Goal: Task Accomplishment & Management: Complete application form

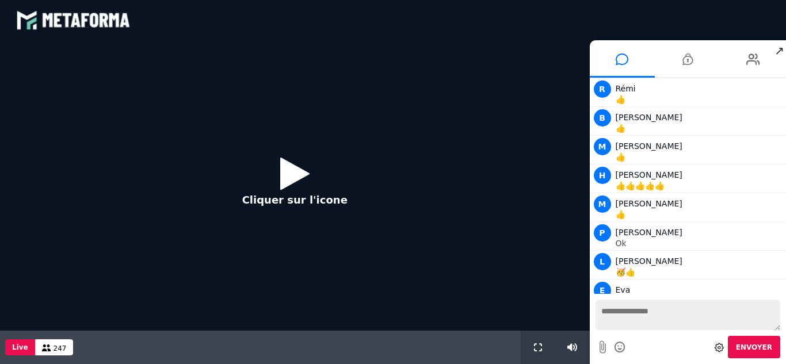
scroll to position [950, 0]
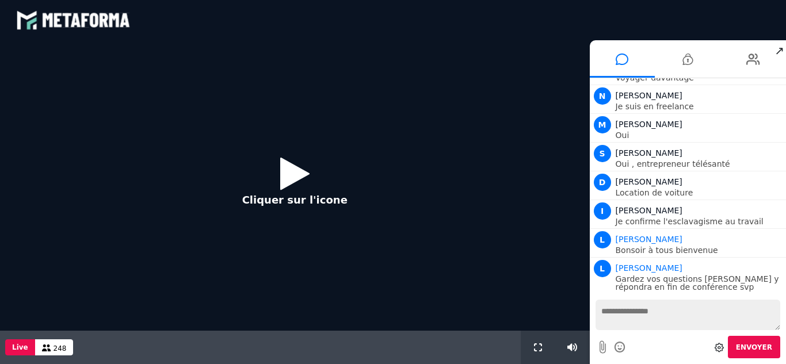
click at [292, 175] on icon at bounding box center [294, 173] width 29 height 37
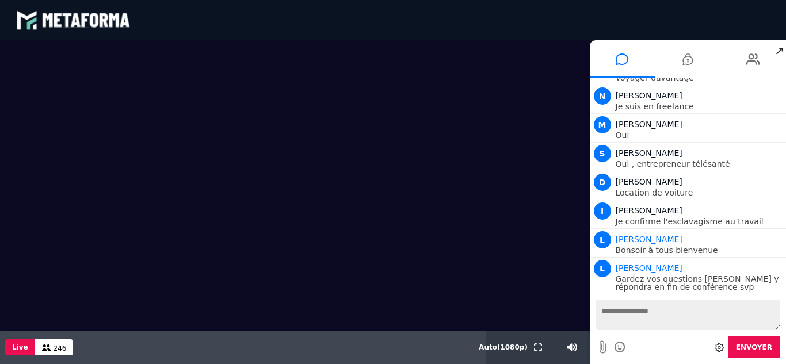
click at [785, 301] on div "Votre message est en attente de modération Envoyer" at bounding box center [688, 329] width 197 height 70
click at [779, 50] on span "↗" at bounding box center [779, 50] width 13 height 21
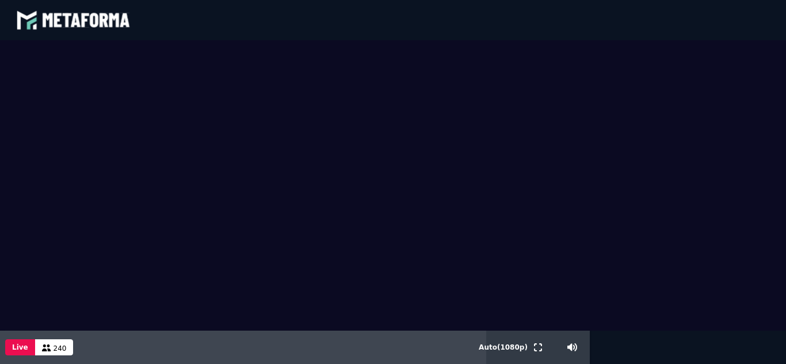
scroll to position [1016, 0]
click at [597, 143] on video at bounding box center [393, 185] width 786 height 291
click at [53, 347] on span "237" at bounding box center [59, 349] width 13 height 8
click at [534, 339] on button at bounding box center [538, 347] width 13 height 33
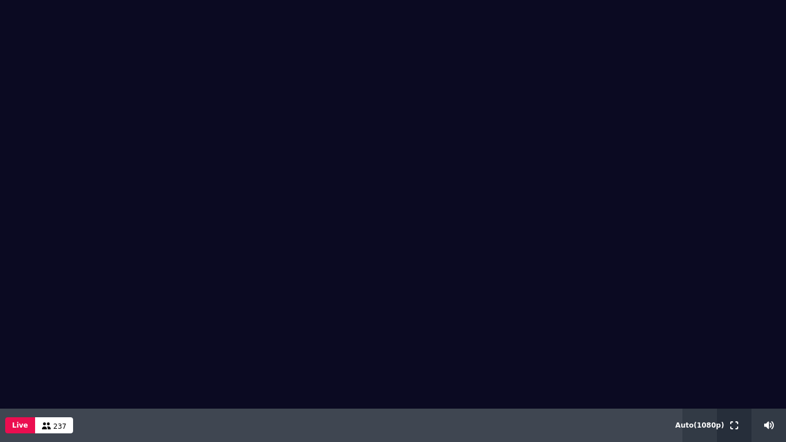
click at [735, 364] on button at bounding box center [734, 424] width 13 height 33
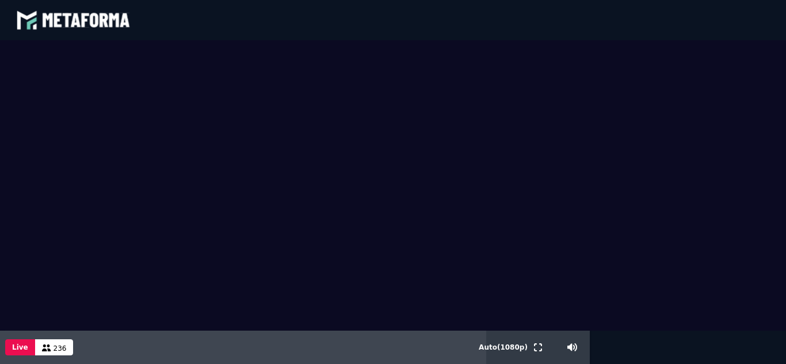
click at [24, 348] on button "Live" at bounding box center [20, 347] width 30 height 16
click at [620, 301] on video at bounding box center [393, 185] width 786 height 291
click at [208, 212] on video at bounding box center [393, 185] width 786 height 291
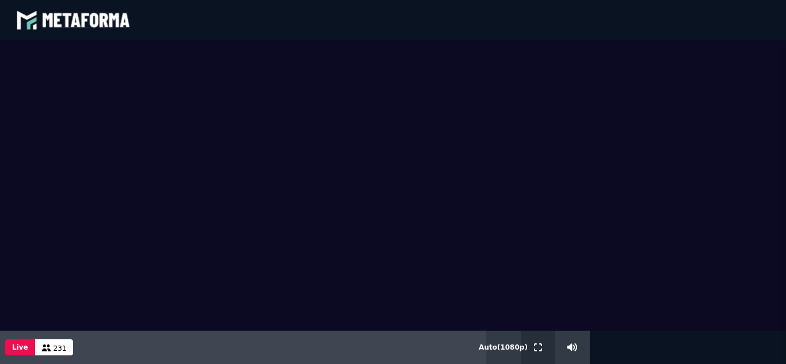
drag, startPoint x: 534, startPoint y: 342, endPoint x: 534, endPoint y: 392, distance: 50.0
click at [534, 342] on button at bounding box center [538, 347] width 13 height 33
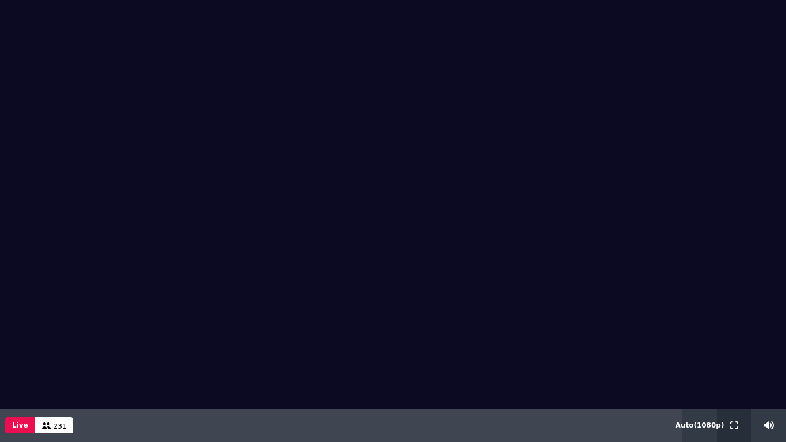
click at [732, 364] on icon at bounding box center [734, 425] width 8 height 8
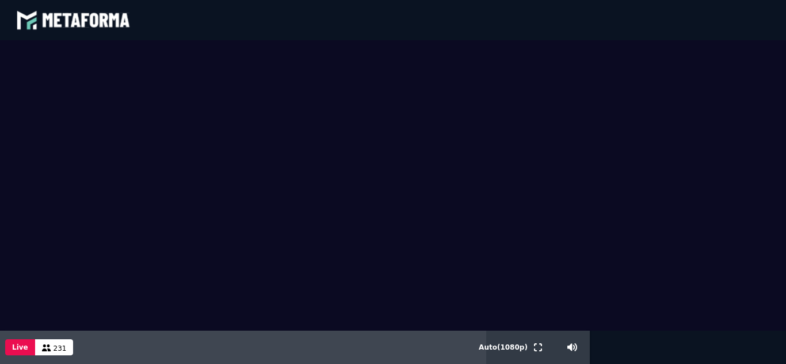
click at [24, 347] on button "Live" at bounding box center [20, 347] width 30 height 16
click at [479, 59] on video at bounding box center [393, 185] width 786 height 291
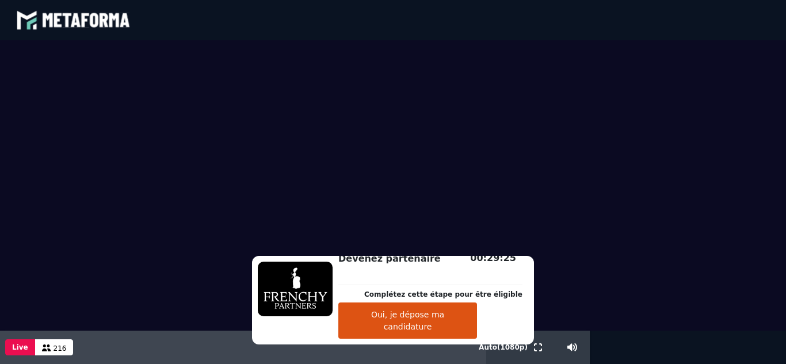
click at [431, 323] on button "Oui, je dépose ma candidature" at bounding box center [407, 321] width 139 height 36
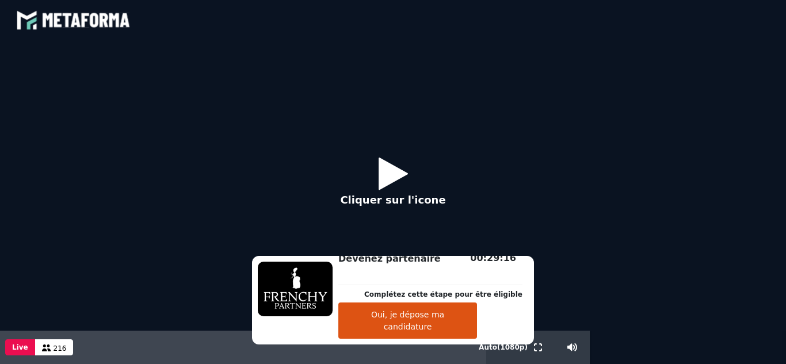
click at [402, 175] on icon at bounding box center [393, 173] width 29 height 37
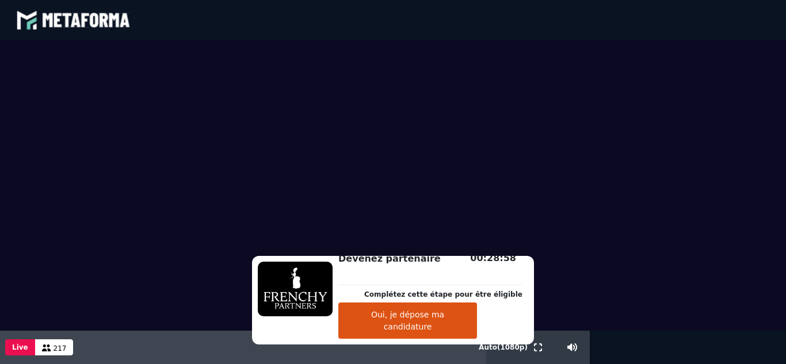
click at [438, 323] on button "Oui, je dépose ma candidature" at bounding box center [407, 321] width 139 height 36
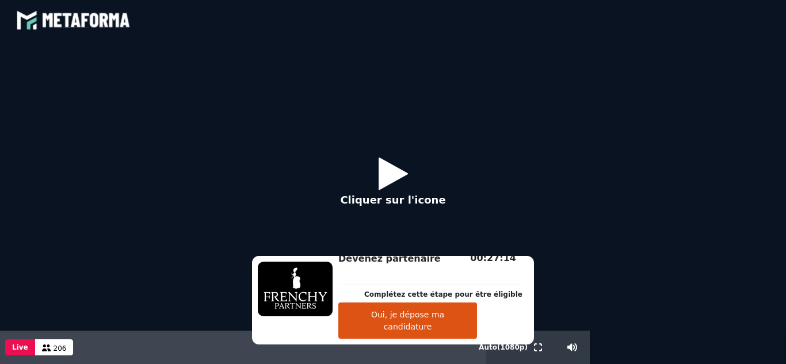
click at [381, 200] on p "Cliquer sur l'icone" at bounding box center [392, 200] width 105 height 16
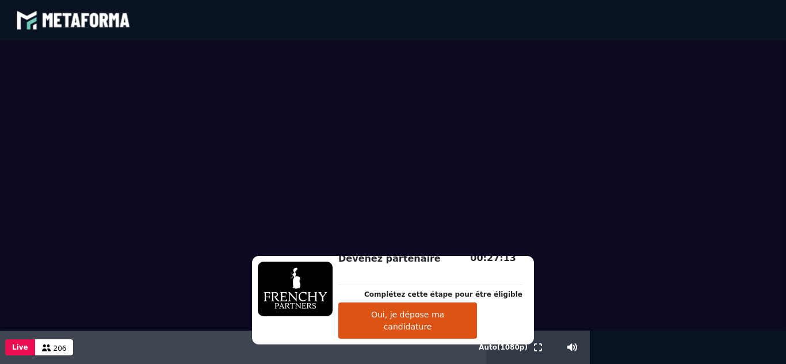
click at [423, 327] on button "Oui, je dépose ma candidature" at bounding box center [407, 321] width 139 height 36
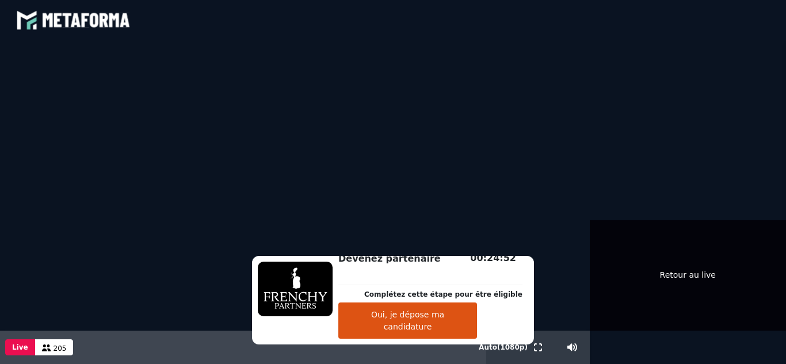
scroll to position [4167, 0]
click at [698, 237] on div "Retour au live" at bounding box center [688, 275] width 197 height 110
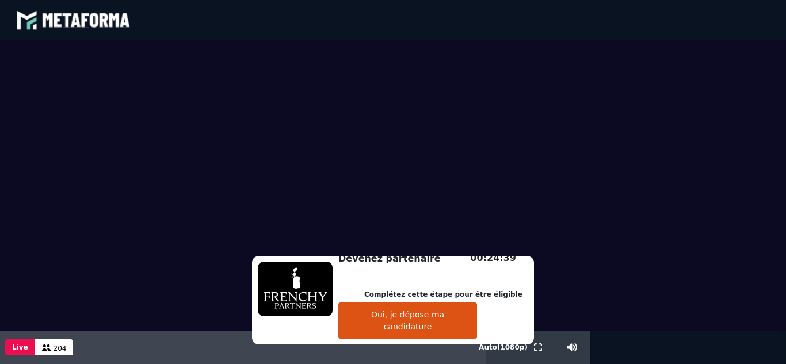
click at [698, 237] on video at bounding box center [393, 185] width 786 height 291
click at [447, 319] on button "Oui, je dépose ma candidature" at bounding box center [407, 321] width 139 height 36
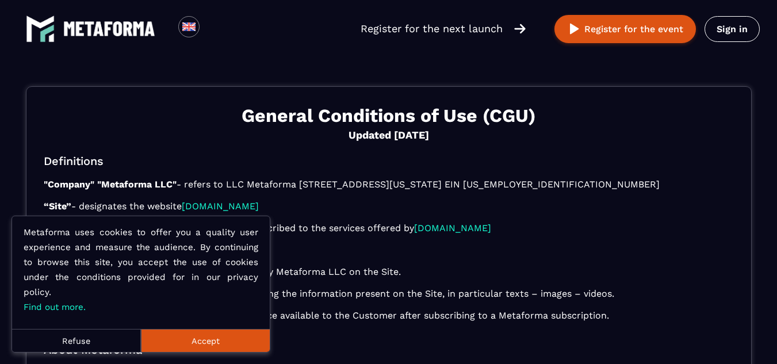
click at [201, 338] on button "Accept" at bounding box center [205, 340] width 129 height 23
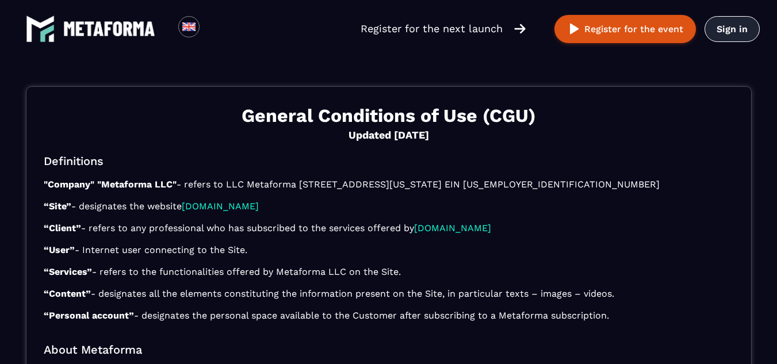
click at [742, 26] on link "Sign in" at bounding box center [732, 29] width 55 height 26
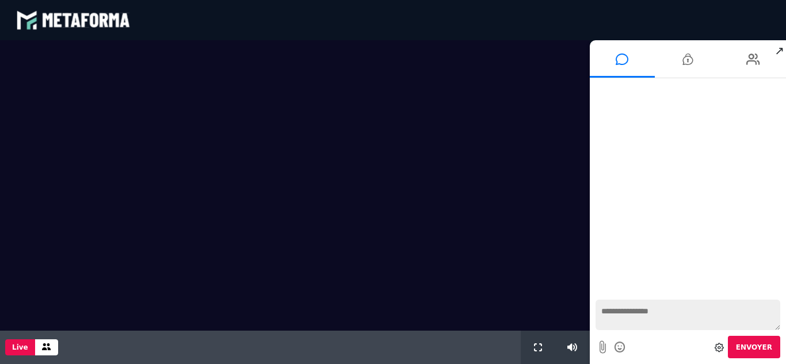
scroll to position [930, 0]
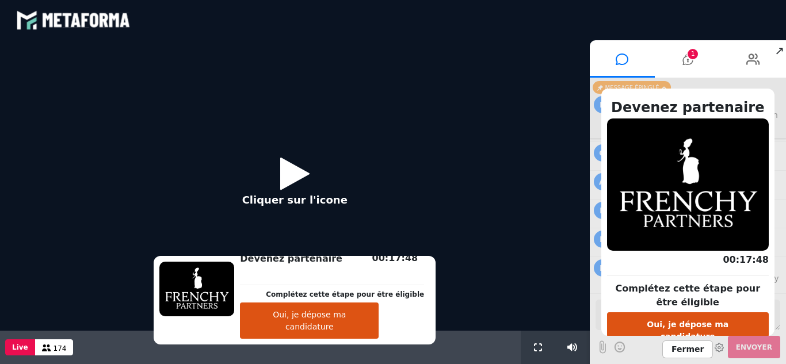
click at [315, 327] on button "Oui, je dépose ma candidature" at bounding box center [309, 321] width 139 height 36
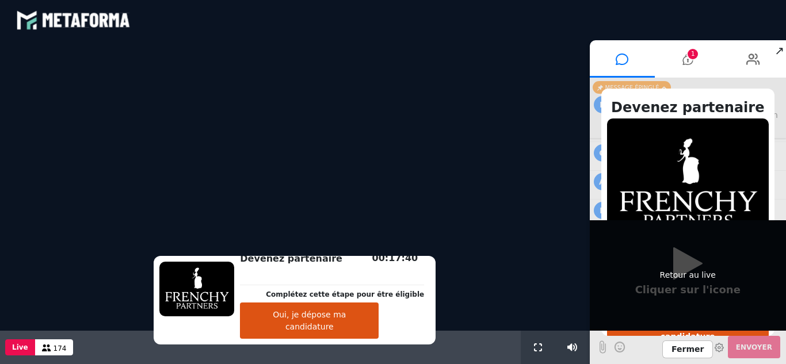
click at [695, 270] on div "Retour au live" at bounding box center [688, 275] width 197 height 110
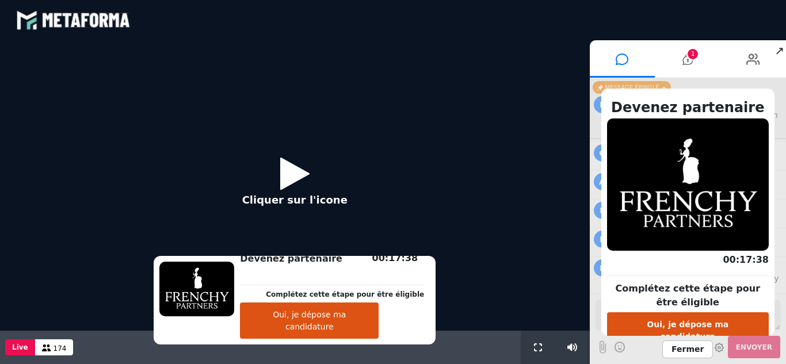
click at [286, 170] on icon at bounding box center [294, 173] width 29 height 37
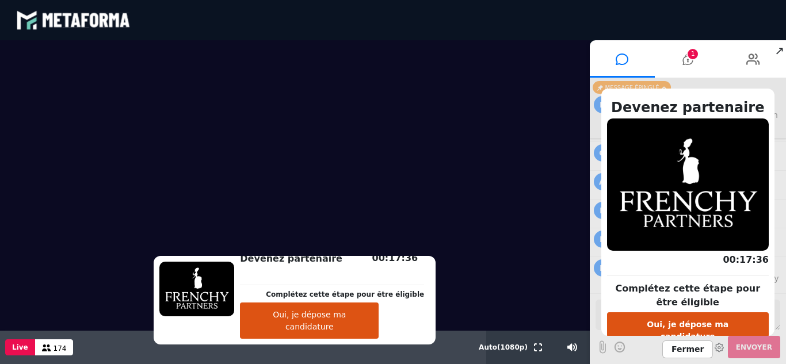
click at [352, 321] on button "Oui, je dépose ma candidature" at bounding box center [309, 321] width 139 height 36
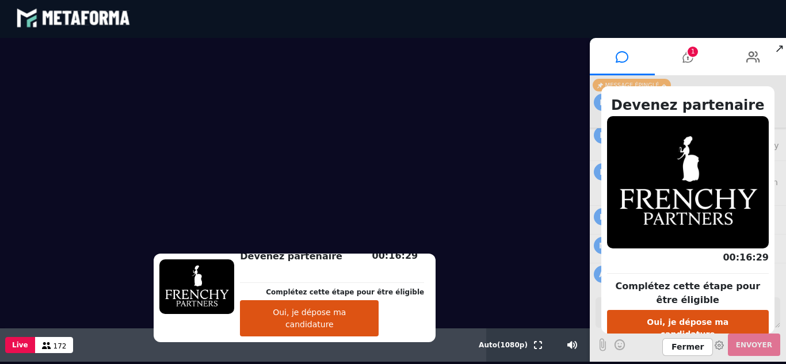
scroll to position [0, 0]
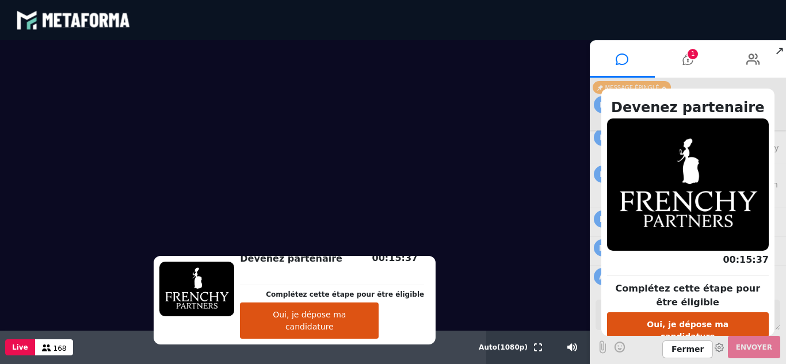
click at [307, 328] on button "Oui, je dépose ma candidature" at bounding box center [309, 321] width 139 height 36
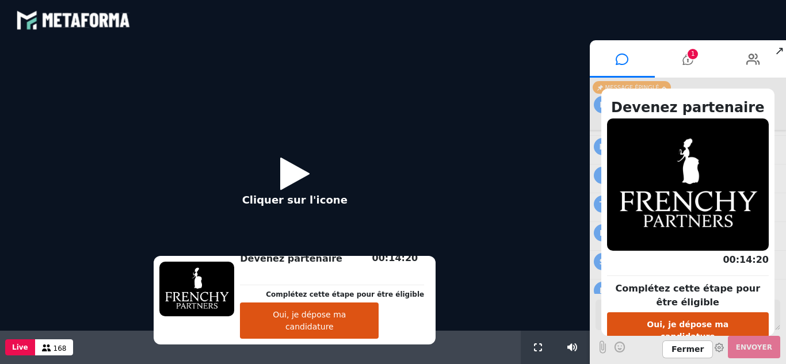
scroll to position [946, 0]
click at [342, 331] on button "Oui, je dépose ma candidature" at bounding box center [309, 321] width 139 height 36
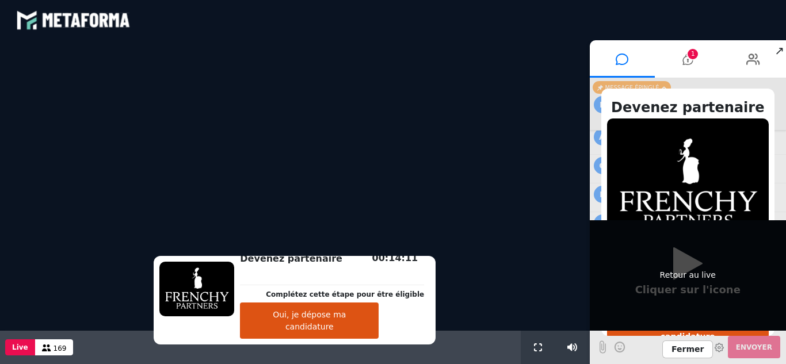
scroll to position [974, 0]
click at [674, 259] on div "Retour au live" at bounding box center [688, 275] width 197 height 110
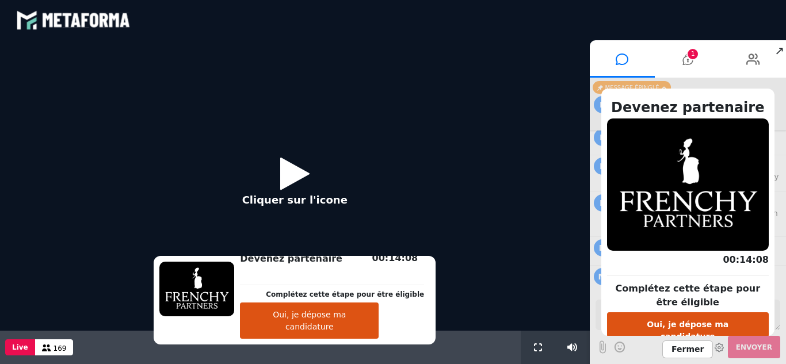
scroll to position [1032, 0]
click at [296, 173] on icon at bounding box center [294, 173] width 29 height 37
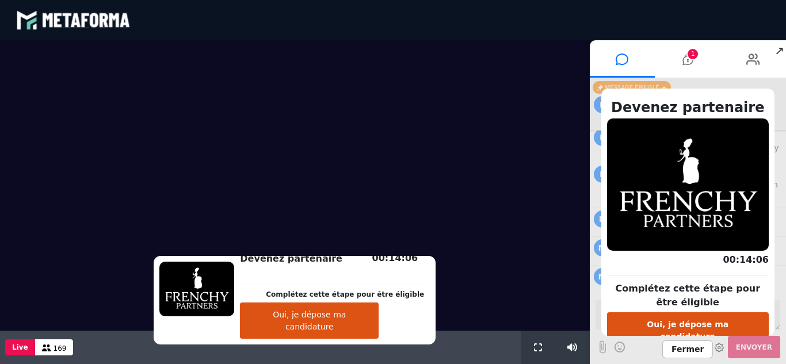
scroll to position [1061, 0]
click at [322, 327] on button "Oui, je dépose ma candidature" at bounding box center [309, 321] width 139 height 36
click at [738, 75] on li at bounding box center [753, 58] width 66 height 37
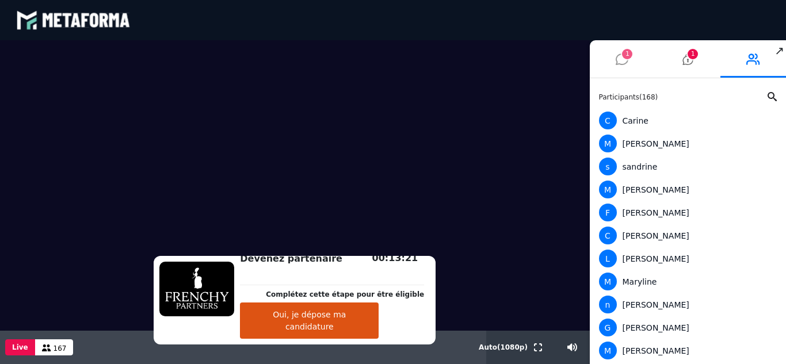
click at [624, 65] on icon at bounding box center [622, 59] width 13 height 29
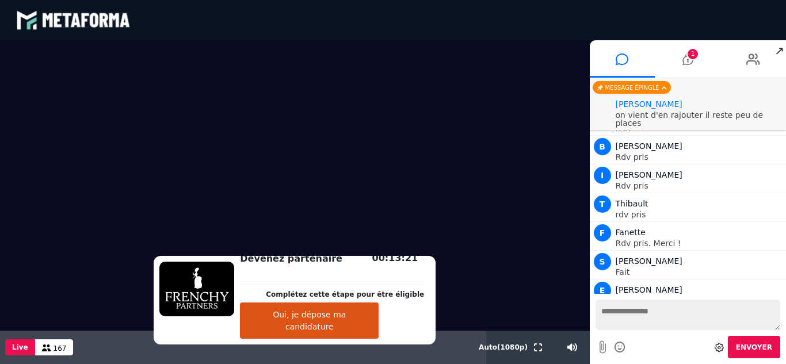
scroll to position [1090, 0]
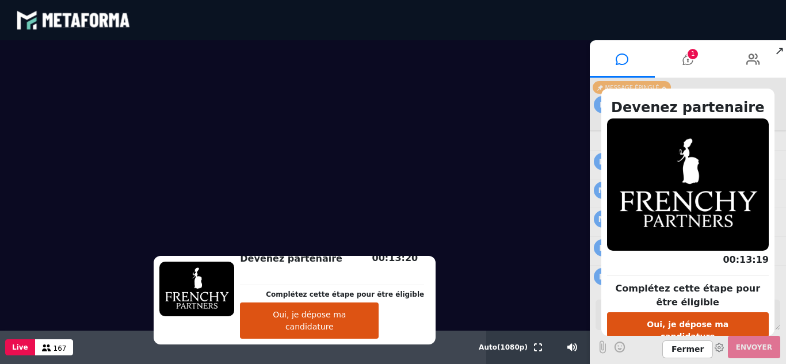
click at [637, 320] on button "Oui, je dépose ma candidature" at bounding box center [688, 330] width 162 height 36
click at [690, 320] on button "Oui, je dépose ma candidature" at bounding box center [688, 330] width 162 height 36
click at [690, 320] on body "blastream met_channel-9815b25ebd2bfb1ca2e40341aa852e5e fr en fr Scène Compte li…" at bounding box center [393, 182] width 786 height 364
click at [721, 323] on button "Oui, je dépose ma candidature" at bounding box center [688, 330] width 162 height 36
click at [779, 51] on span "↗" at bounding box center [779, 50] width 13 height 21
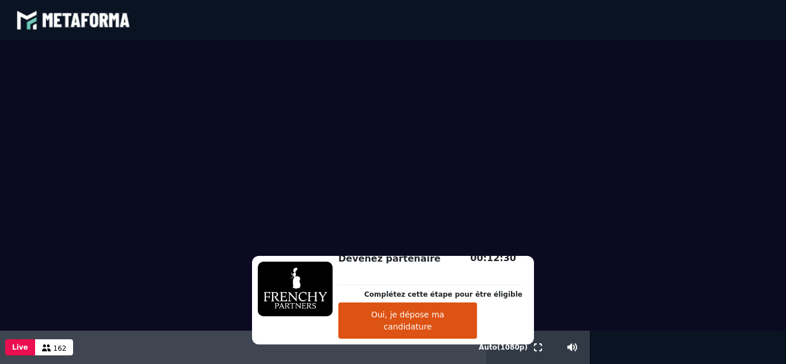
click at [736, 145] on video at bounding box center [393, 185] width 786 height 291
click at [399, 324] on button "Oui, je dépose ma candidature" at bounding box center [407, 321] width 139 height 36
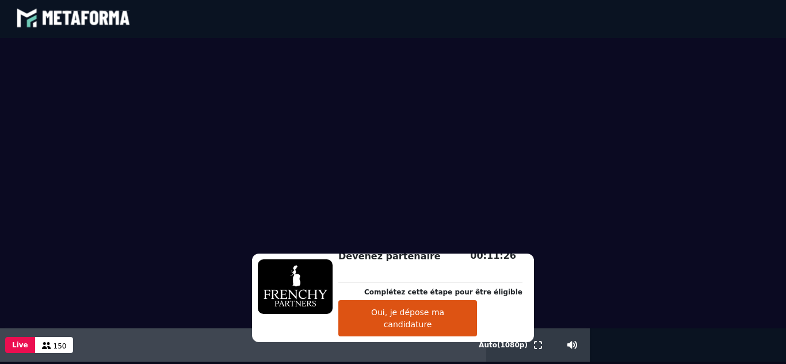
scroll to position [0, 0]
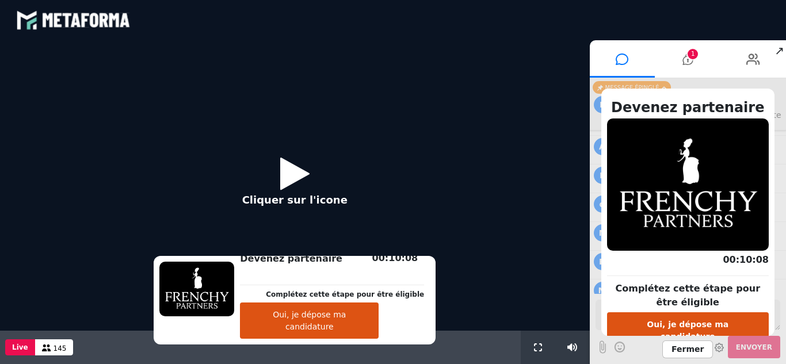
scroll to position [946, 0]
click at [350, 331] on button "Oui, je dépose ma candidature" at bounding box center [309, 321] width 139 height 36
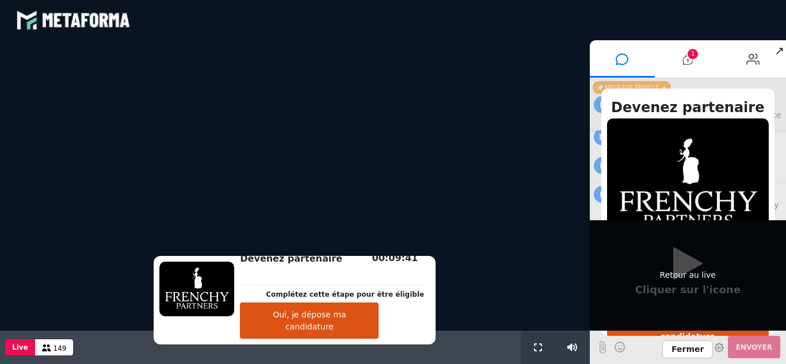
scroll to position [991, 0]
click at [694, 272] on div "Retour au live" at bounding box center [688, 275] width 197 height 110
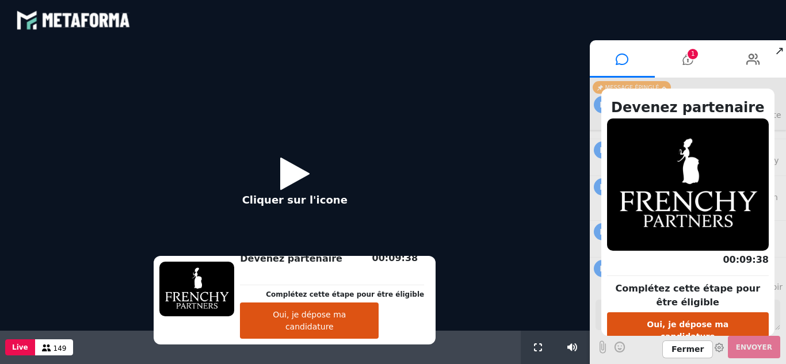
click at [345, 327] on button "Oui, je dépose ma candidature" at bounding box center [309, 321] width 139 height 36
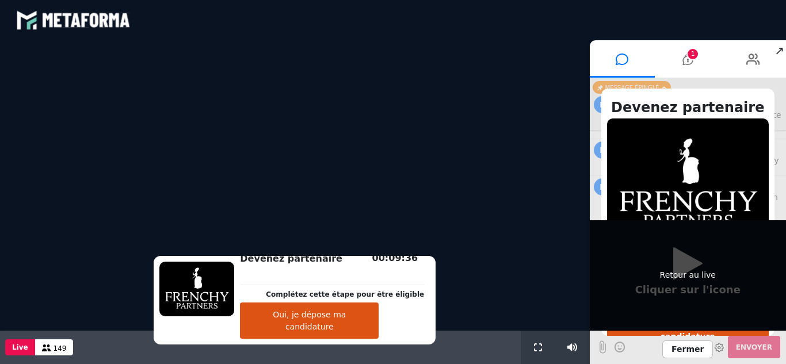
click at [681, 262] on div "Retour au live" at bounding box center [688, 275] width 197 height 110
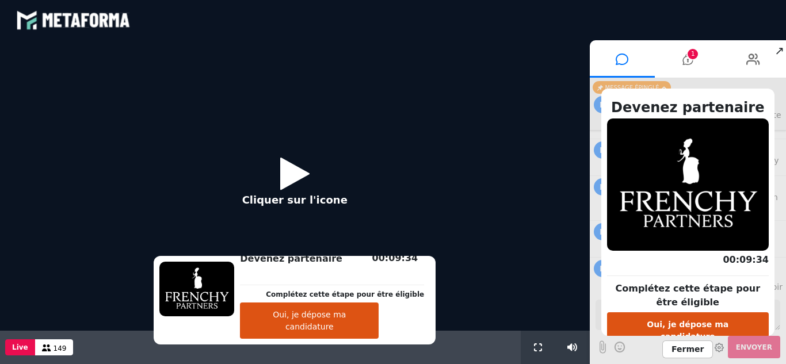
click at [276, 169] on button "Cliquer sur l'icone" at bounding box center [295, 185] width 128 height 74
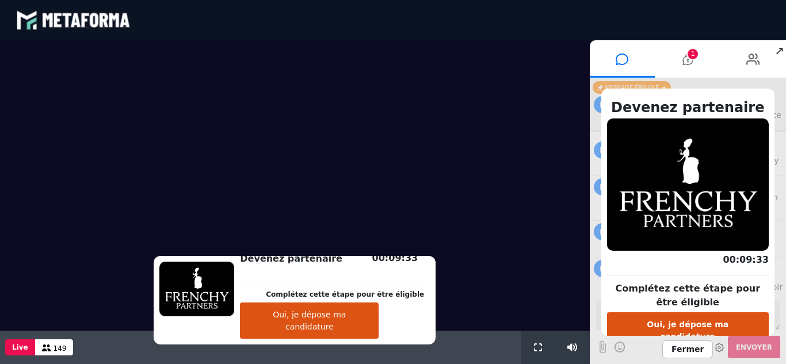
click at [333, 326] on button "Oui, je dépose ma candidature" at bounding box center [309, 321] width 139 height 36
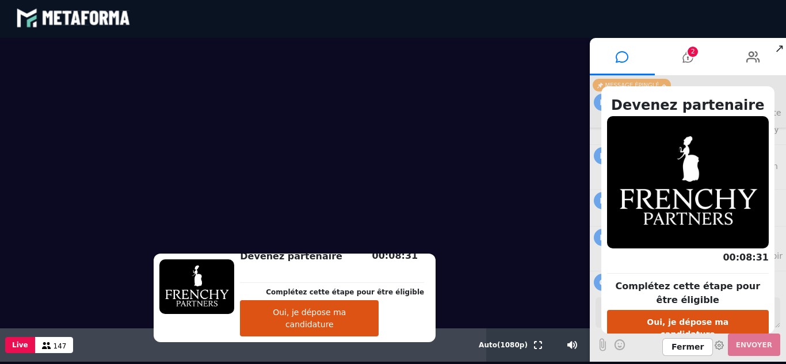
scroll to position [0, 0]
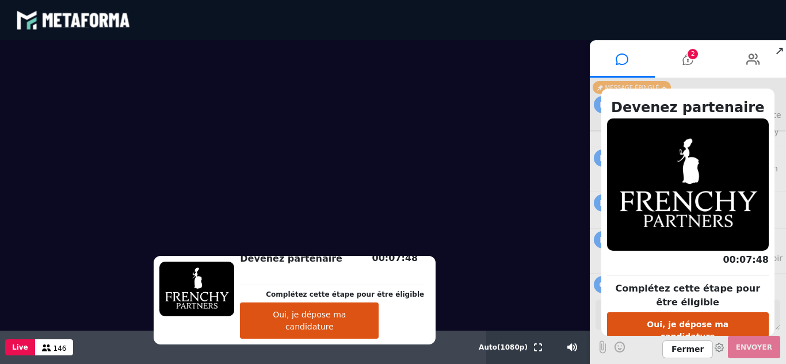
click at [782, 48] on span "↗" at bounding box center [779, 50] width 13 height 21
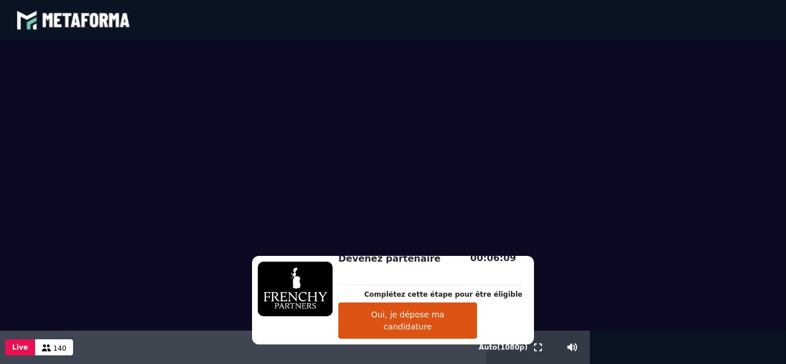
click at [665, 178] on video at bounding box center [393, 185] width 786 height 291
click at [402, 324] on button "Oui, je dépose ma candidature" at bounding box center [407, 321] width 139 height 36
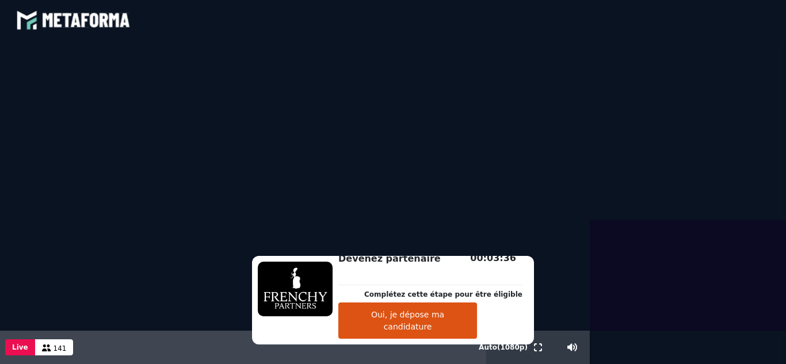
scroll to position [2, 0]
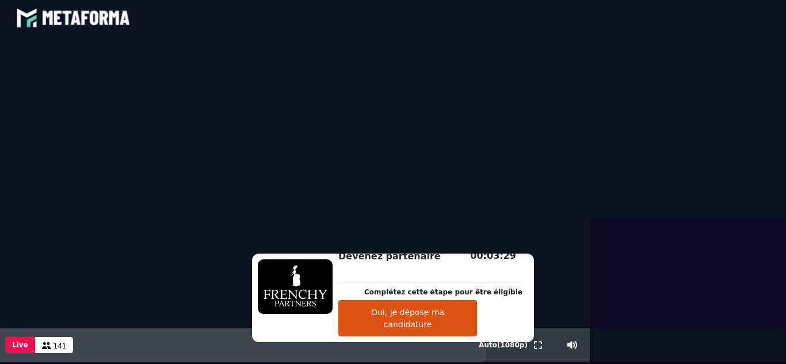
drag, startPoint x: 702, startPoint y: 227, endPoint x: 739, endPoint y: 96, distance: 135.7
click at [739, 96] on body "blastream met_channel-9815b25ebd2bfb1ca2e40341aa852e5e fr en fr Scène Compte li…" at bounding box center [393, 180] width 786 height 364
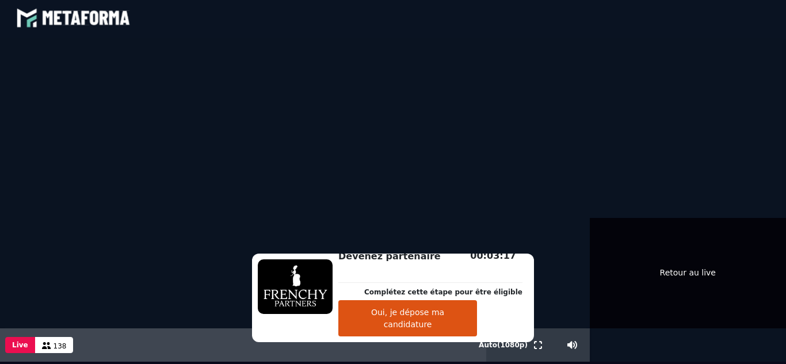
click at [771, 218] on div "Retour au live" at bounding box center [688, 273] width 197 height 110
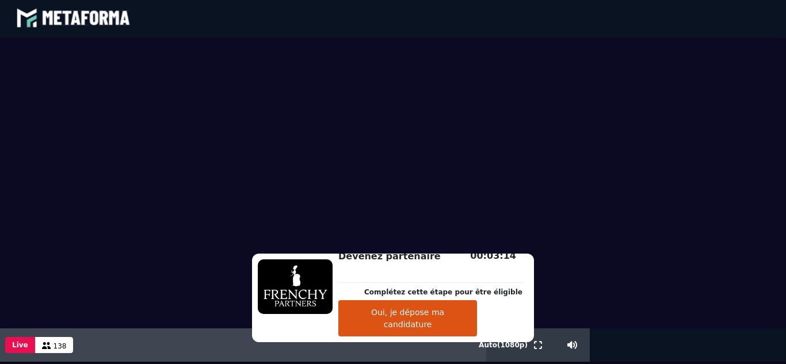
click at [449, 318] on button "Oui, je dépose ma candidature" at bounding box center [407, 318] width 139 height 36
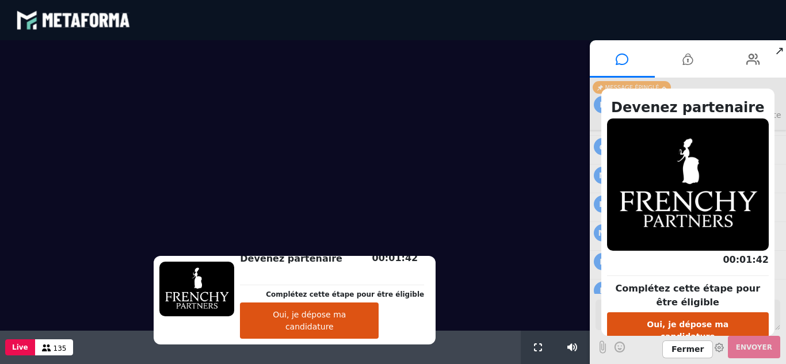
scroll to position [962, 0]
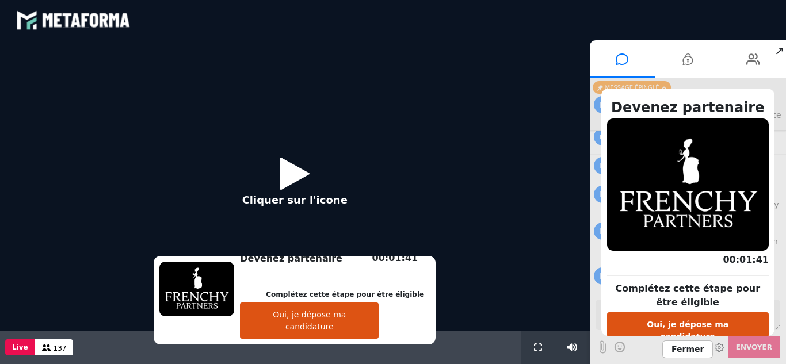
click at [344, 327] on button "Oui, je dépose ma candidature" at bounding box center [309, 321] width 139 height 36
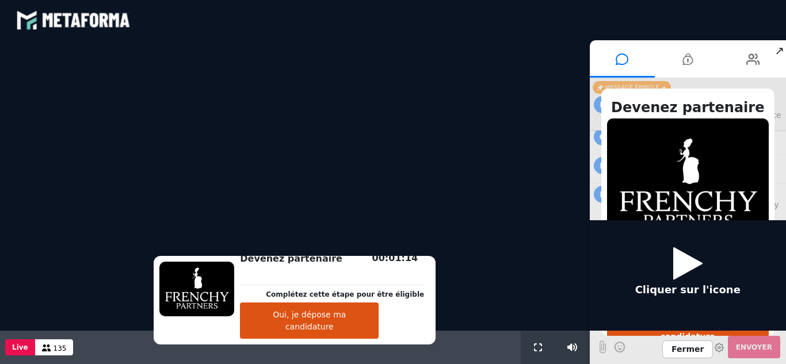
scroll to position [991, 0]
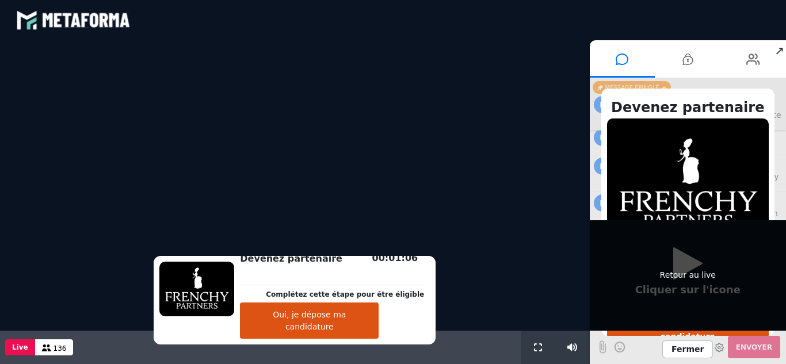
click at [692, 264] on div "Retour au live" at bounding box center [688, 275] width 197 height 110
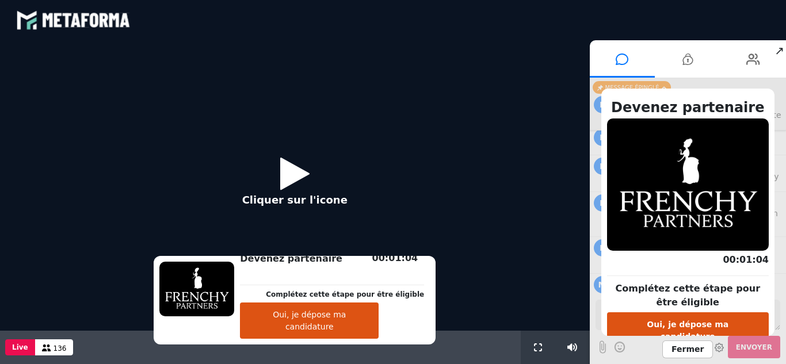
click at [319, 338] on button "Oui, je dépose ma candidature" at bounding box center [309, 321] width 139 height 36
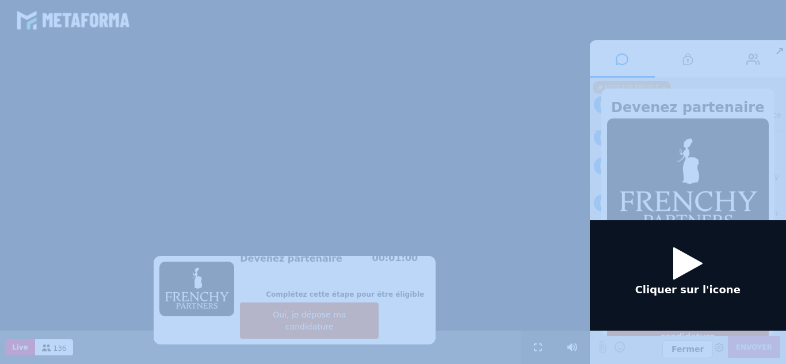
drag, startPoint x: 689, startPoint y: 230, endPoint x: 747, endPoint y: 154, distance: 96.1
click at [747, 154] on body "blastream met_channel-9815b25ebd2bfb1ca2e40341aa852e5e fr en fr Scène Compte li…" at bounding box center [393, 182] width 786 height 364
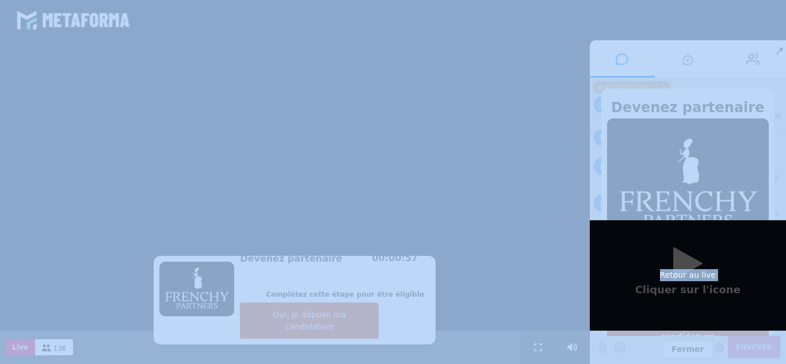
click at [685, 239] on div "Retour au live" at bounding box center [688, 275] width 197 height 110
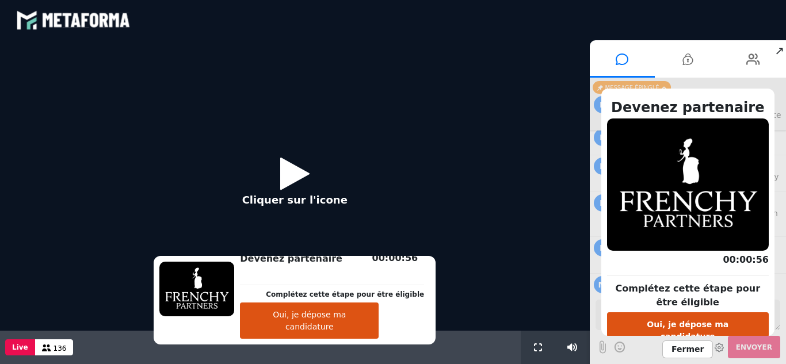
click at [683, 326] on button "Oui, je dépose ma candidature" at bounding box center [688, 330] width 162 height 36
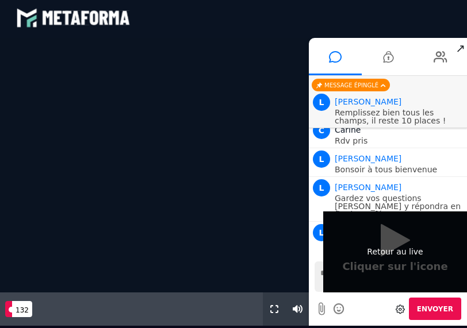
scroll to position [0, 0]
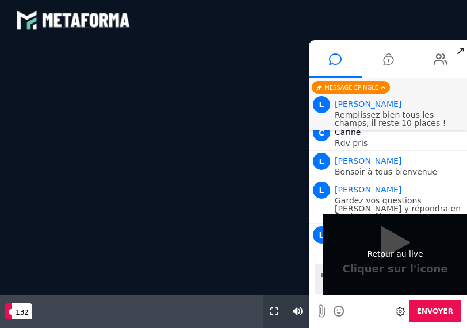
click at [380, 258] on div "Retour au live" at bounding box center [395, 254] width 144 height 81
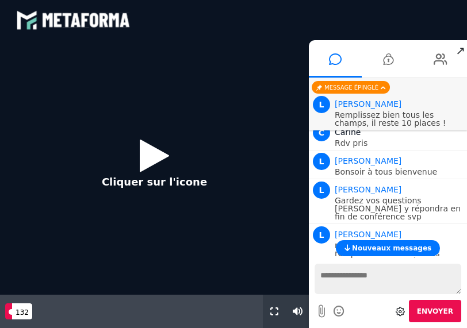
click at [463, 50] on span "↗" at bounding box center [460, 50] width 13 height 21
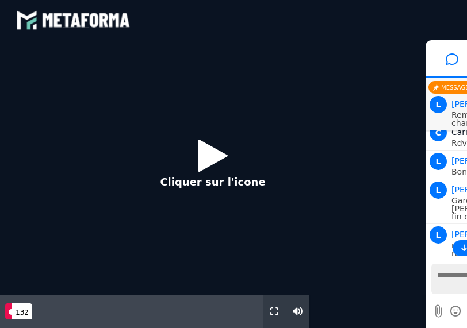
click at [217, 150] on icon at bounding box center [212, 155] width 29 height 37
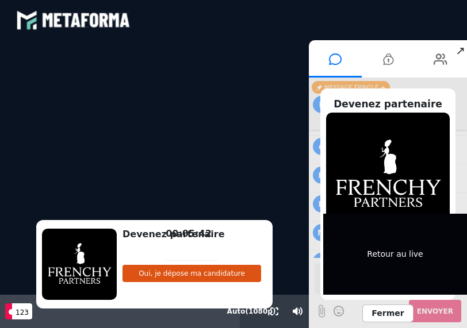
scroll to position [1137, 0]
